Goal: Task Accomplishment & Management: Manage account settings

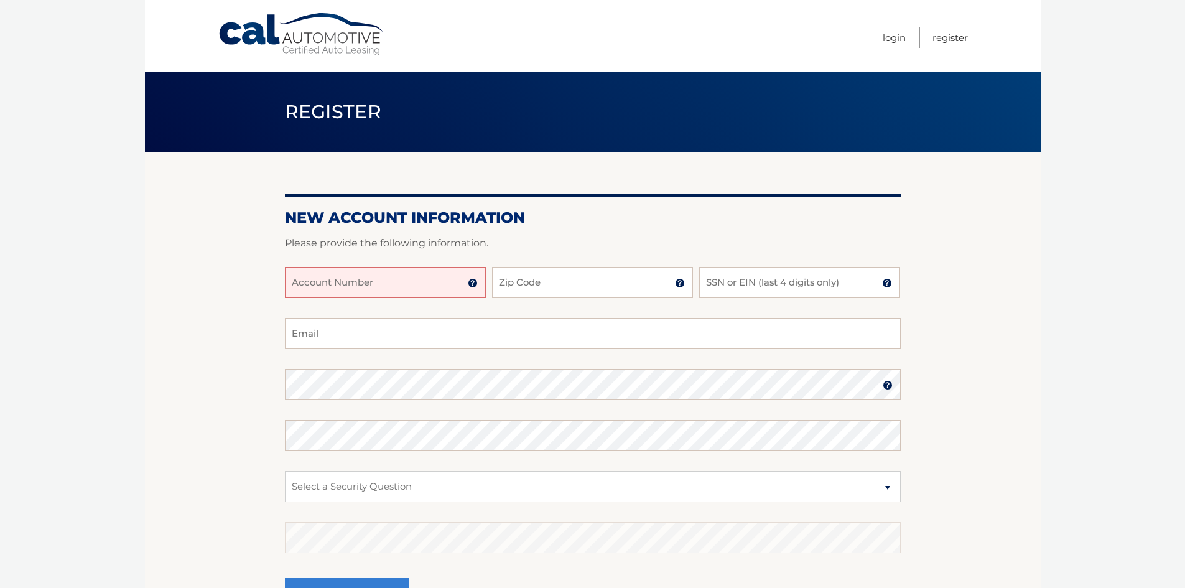
click at [887, 44] on link "Login" at bounding box center [893, 37] width 23 height 21
click at [887, 42] on link "Login" at bounding box center [893, 37] width 23 height 21
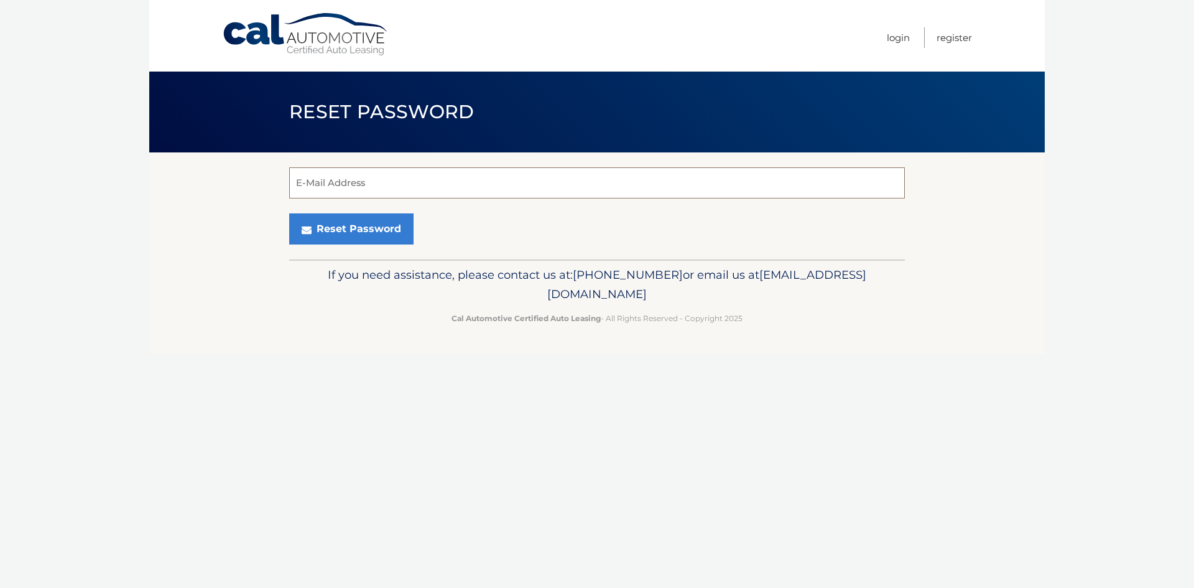
click at [398, 184] on input "E-Mail Address" at bounding box center [597, 182] width 616 height 31
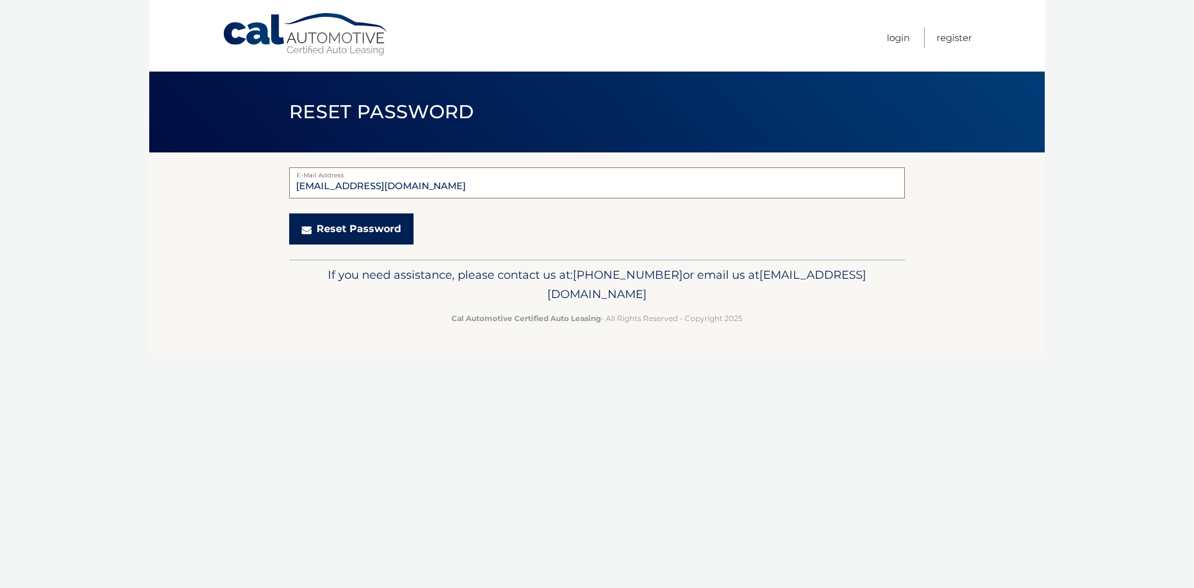
type input "lisafiallos@hotmail.com"
click at [388, 234] on button "Reset Password" at bounding box center [351, 228] width 124 height 31
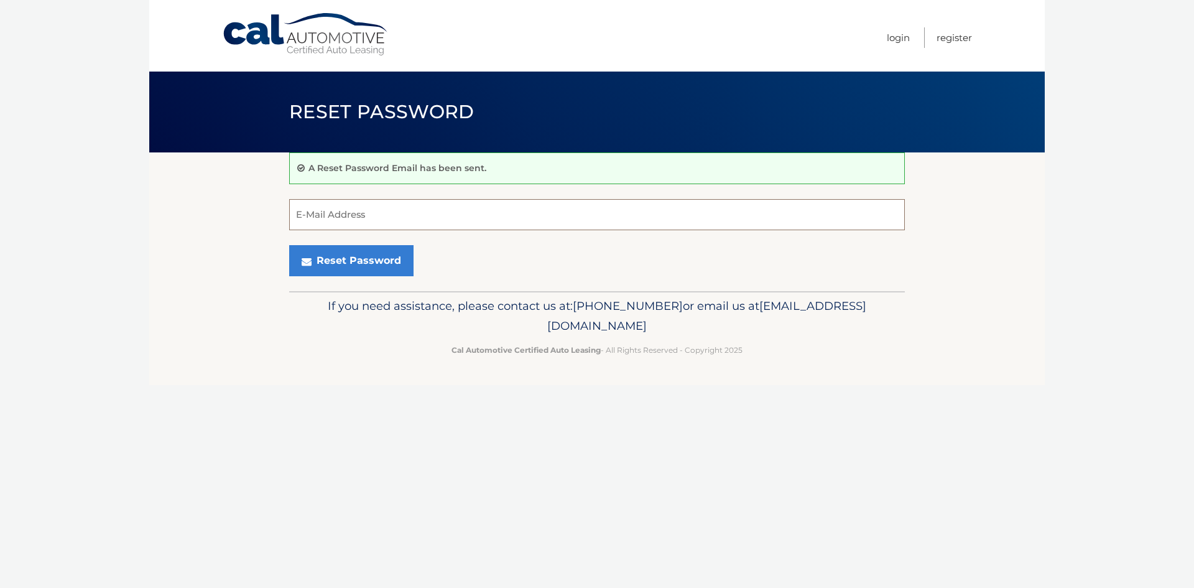
click at [335, 213] on input "E-Mail Address" at bounding box center [597, 214] width 616 height 31
type input "lisafiallos@hotmail.com"
click at [382, 257] on button "Reset Password" at bounding box center [351, 260] width 124 height 31
click at [380, 271] on button "Reset Password" at bounding box center [351, 260] width 124 height 31
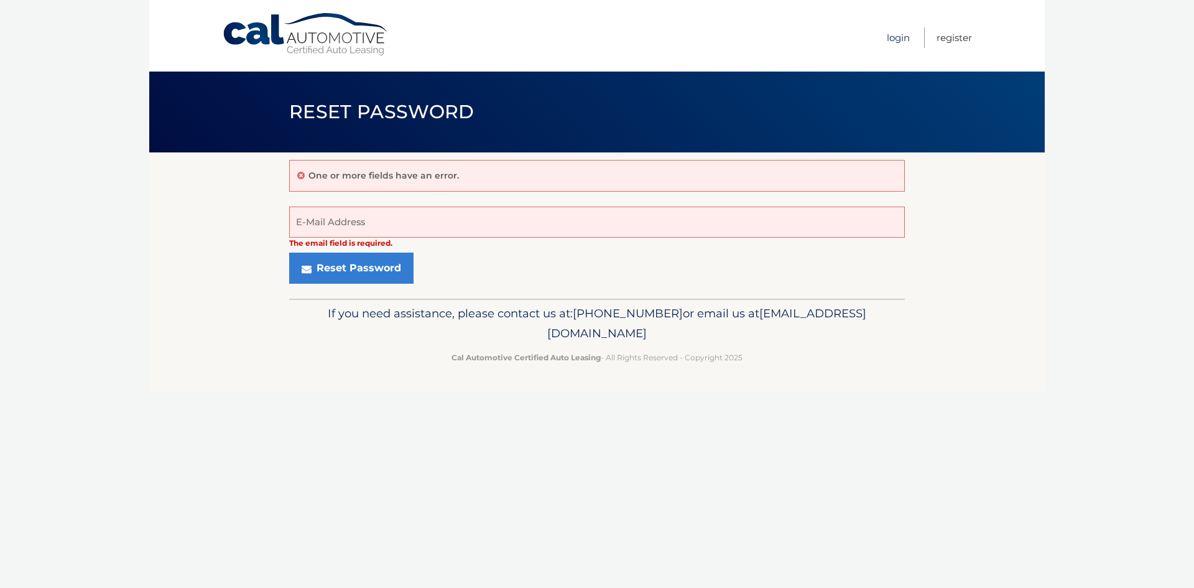
click at [894, 44] on link "Login" at bounding box center [898, 37] width 23 height 21
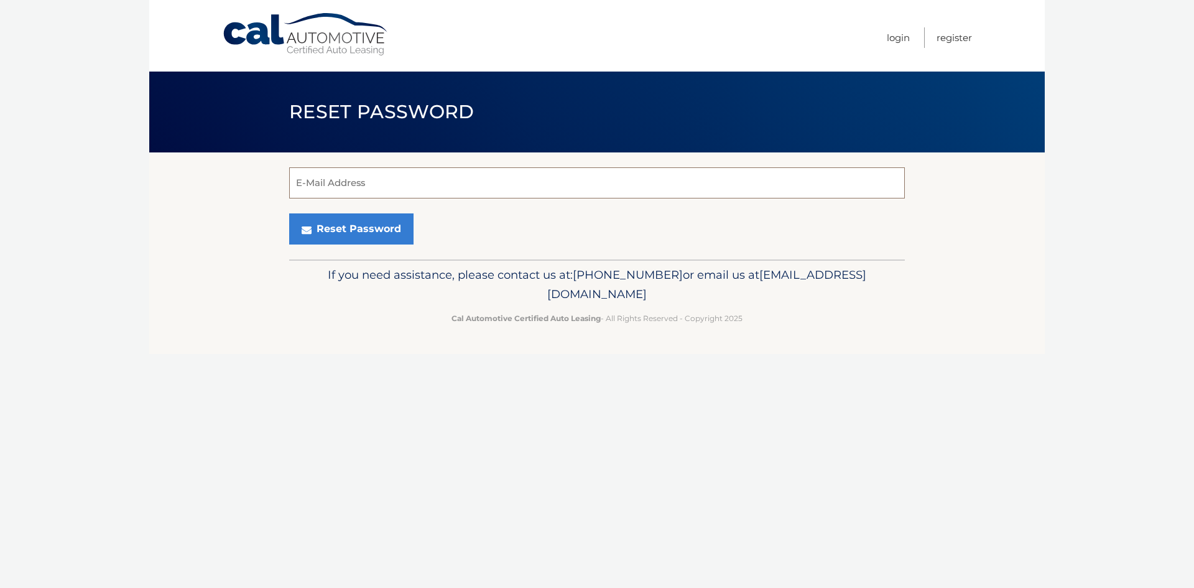
click at [375, 189] on input "E-Mail Address" at bounding box center [597, 182] width 616 height 31
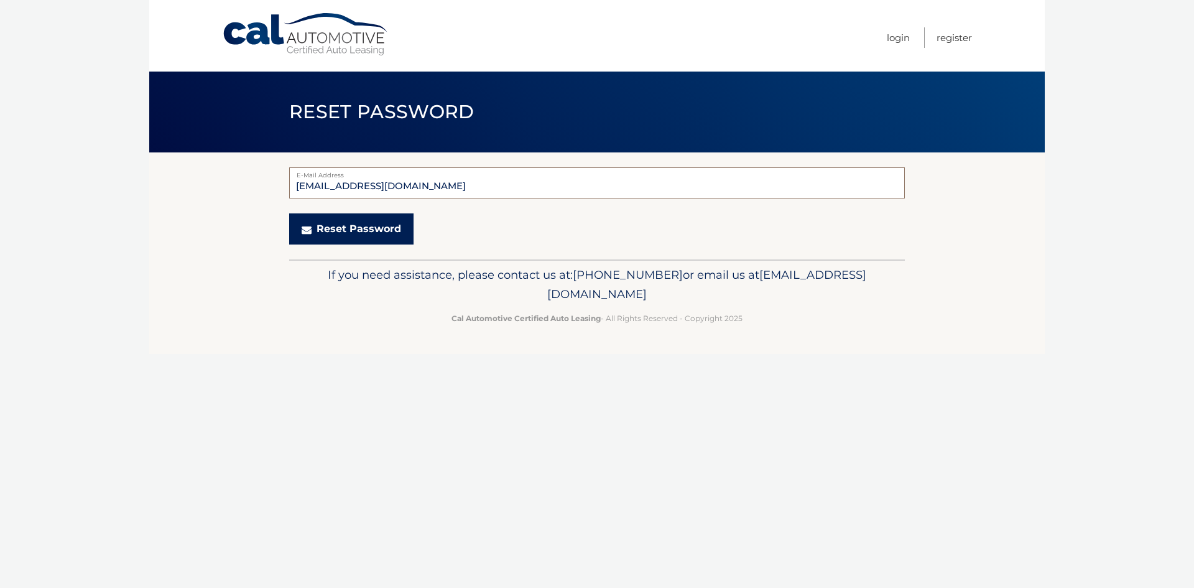
type input "lisafiallos@hotmail.com"
click at [381, 229] on button "Reset Password" at bounding box center [351, 228] width 124 height 31
